Goal: Task Accomplishment & Management: Manage account settings

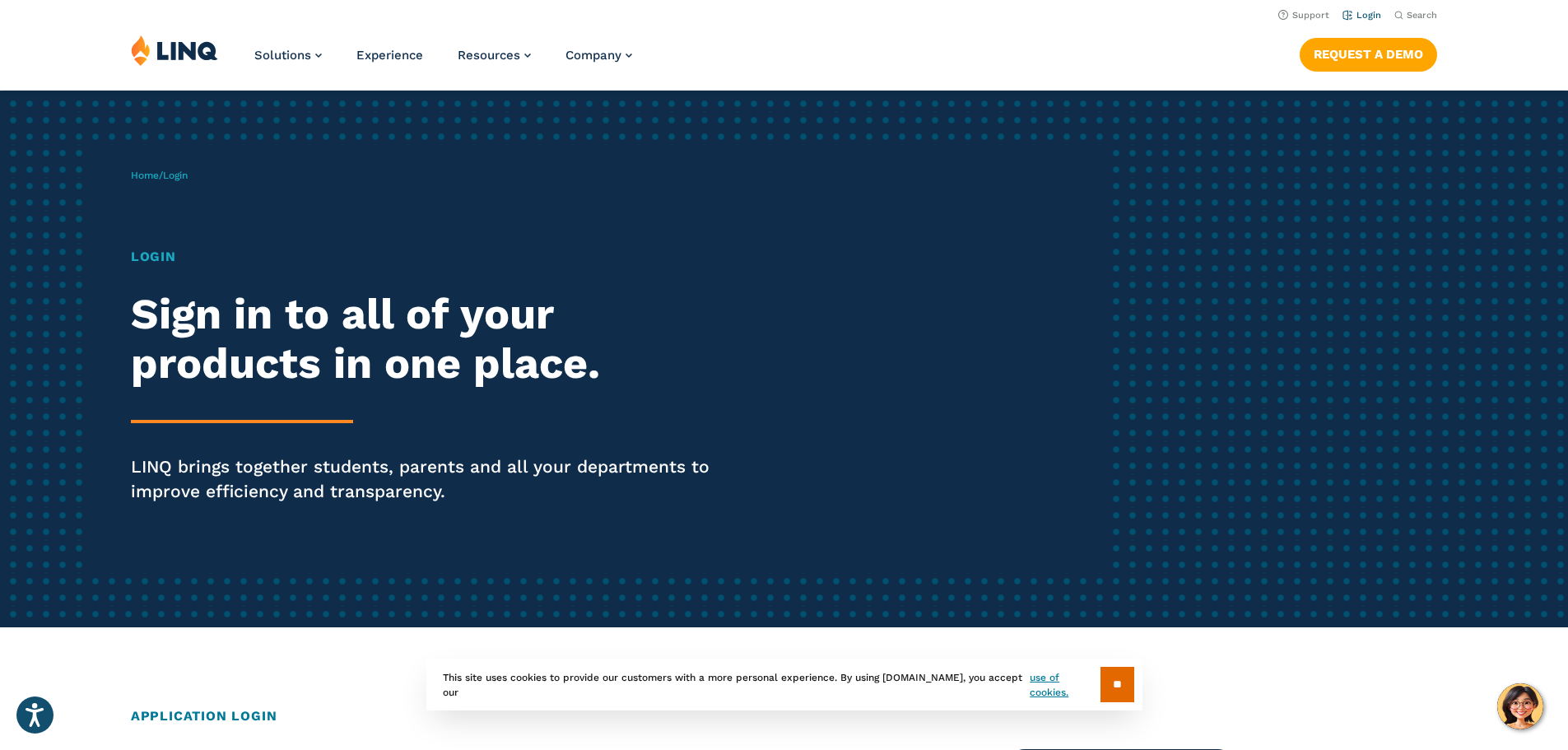
click at [1363, 17] on link "Login" at bounding box center [1362, 15] width 39 height 11
click at [166, 177] on span "Home / Login" at bounding box center [159, 175] width 57 height 12
click at [187, 177] on span "Login" at bounding box center [174, 175] width 24 height 12
